Goal: Entertainment & Leisure: Consume media (video, audio)

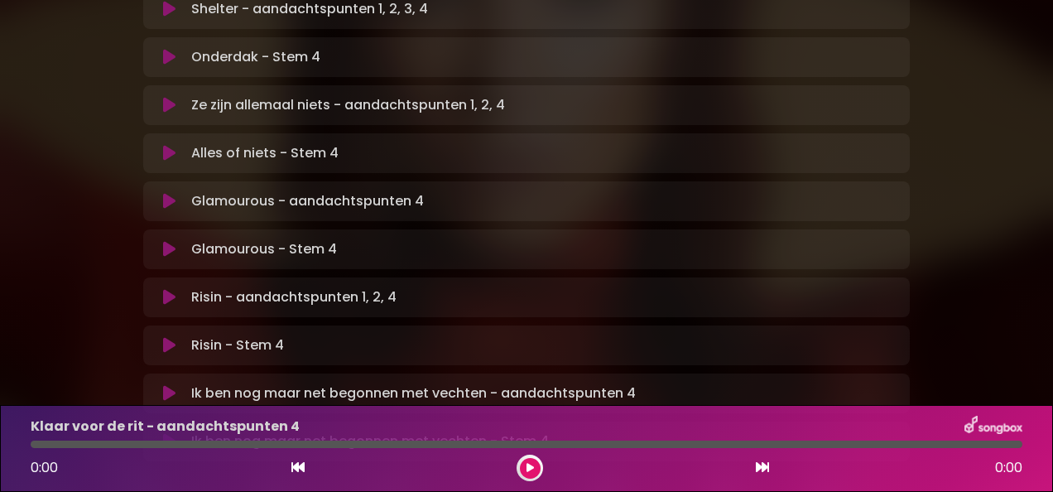
scroll to position [1083, 0]
click at [623, 372] on div "Ik ben nog maar net begonnen met vechten - aandachtspunten 4 Loading Track... N…" at bounding box center [526, 392] width 767 height 40
click at [167, 384] on icon at bounding box center [169, 392] width 12 height 17
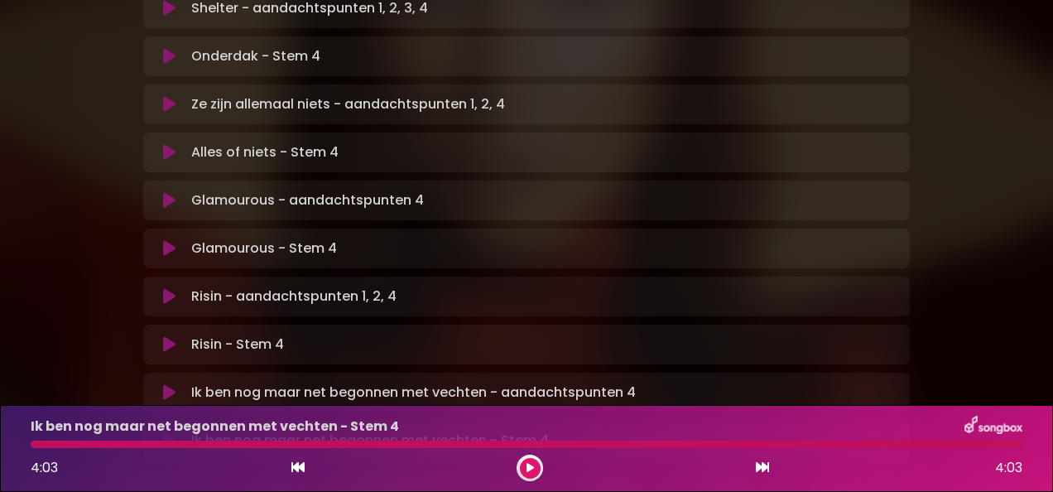
click at [546, 382] on font "Ik ben nog maar net begonnen met vechten - aandachtspunten 4" at bounding box center [413, 392] width 445 height 20
click at [166, 384] on icon at bounding box center [169, 392] width 12 height 17
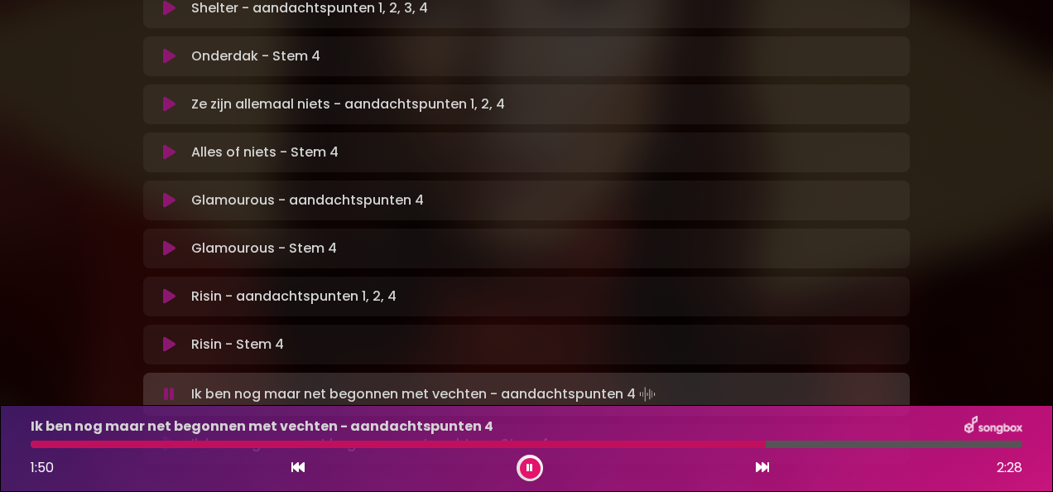
click at [531, 464] on icon at bounding box center [529, 468] width 7 height 10
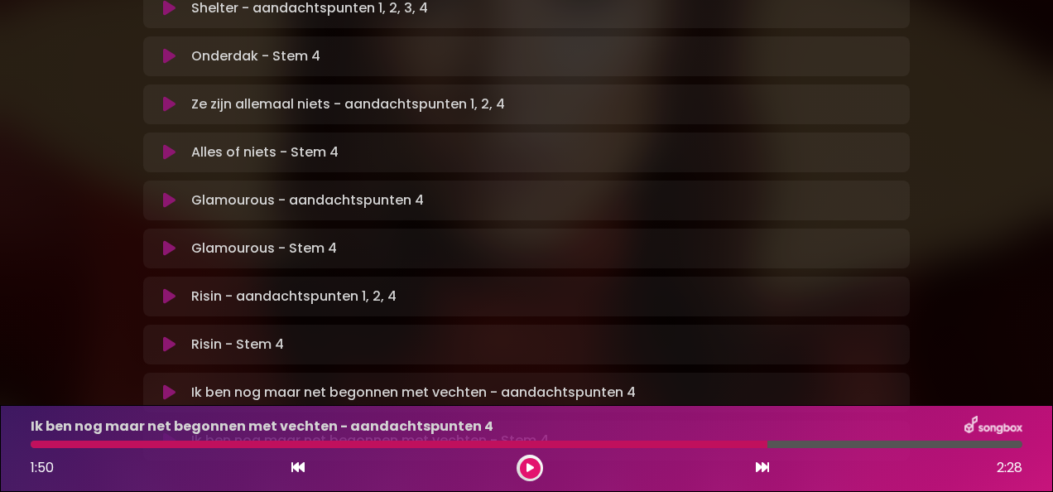
click at [171, 288] on icon at bounding box center [169, 296] width 12 height 17
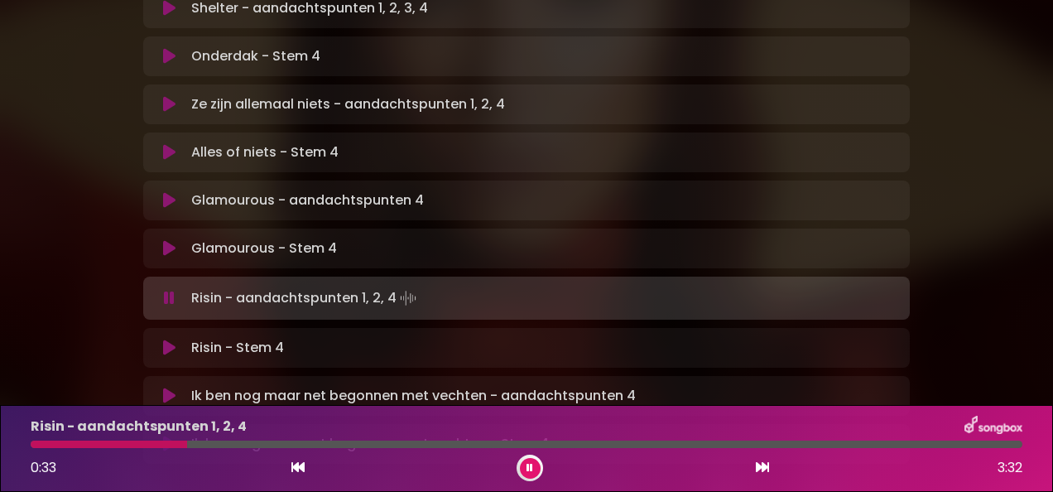
click at [528, 470] on icon at bounding box center [529, 468] width 7 height 10
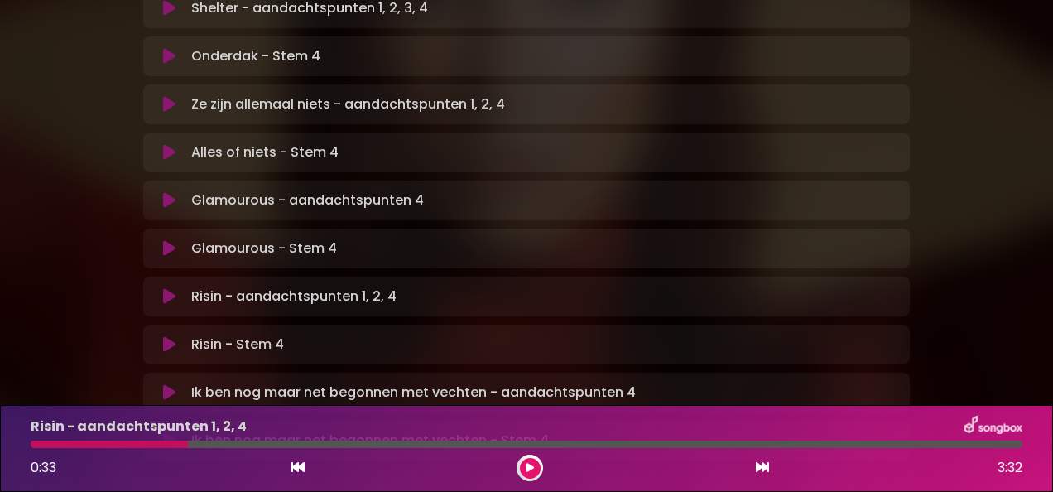
click at [523, 468] on button at bounding box center [530, 468] width 21 height 21
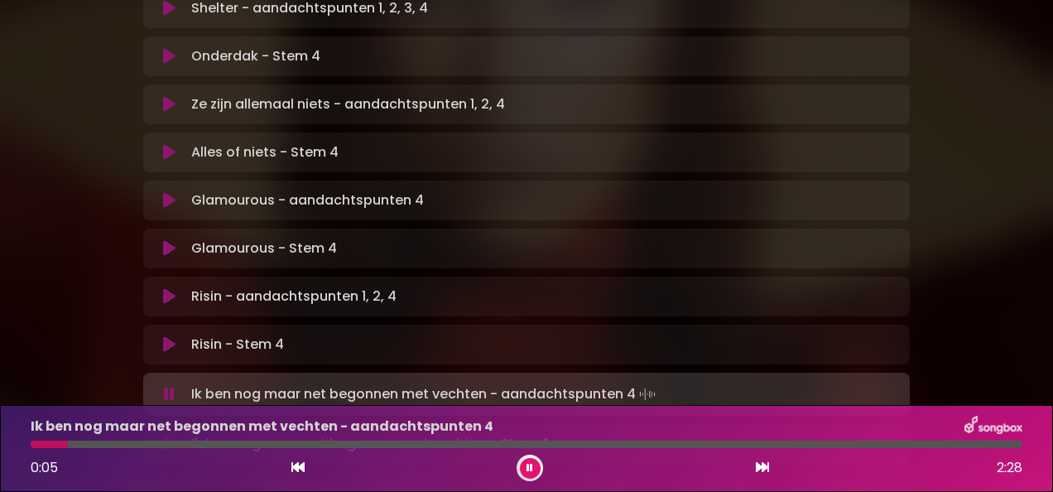
click at [165, 288] on icon at bounding box center [169, 296] width 12 height 17
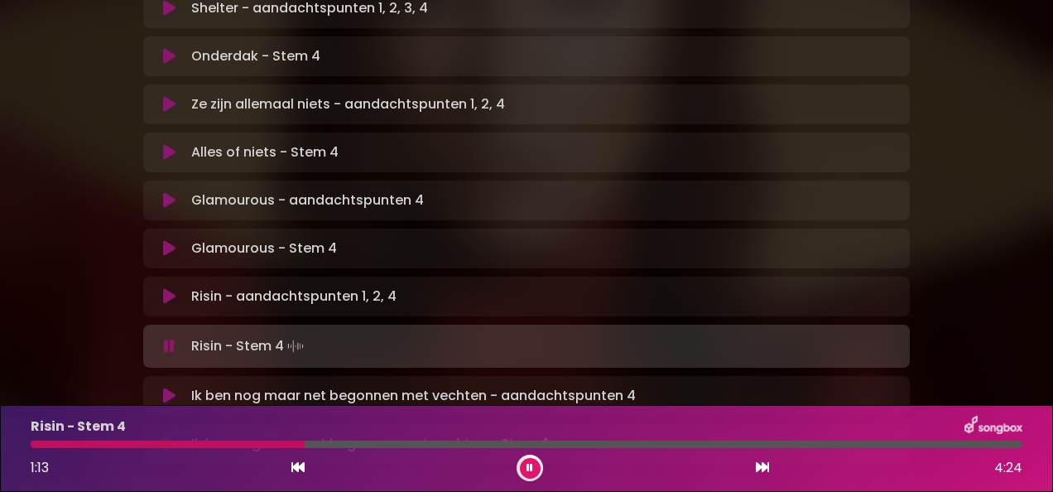
click at [528, 468] on icon at bounding box center [529, 468] width 7 height 10
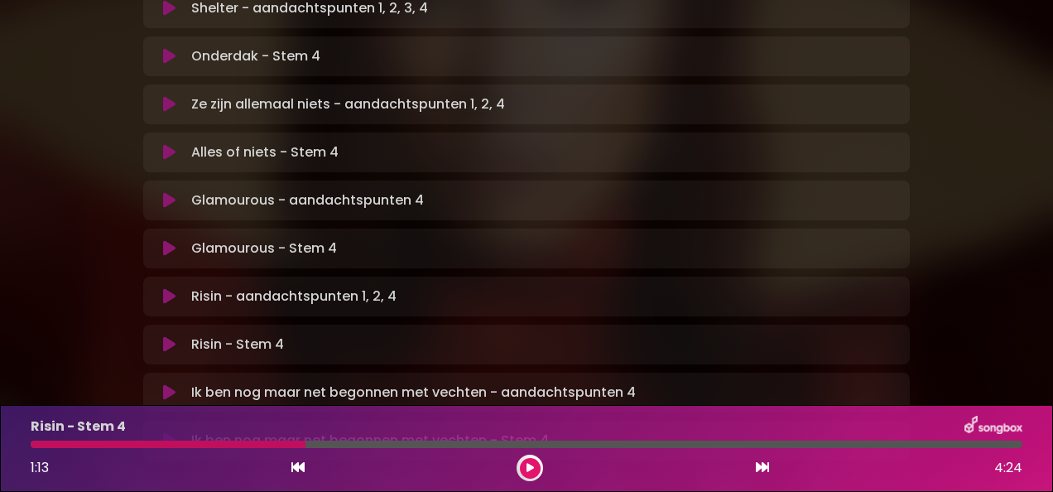
click at [168, 192] on icon at bounding box center [169, 200] width 12 height 17
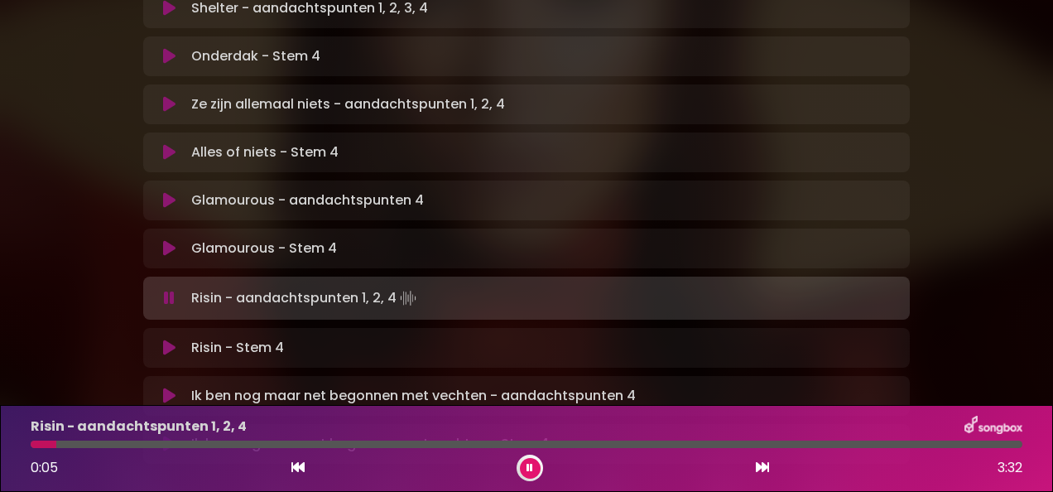
click at [530, 469] on icon at bounding box center [529, 468] width 7 height 10
